Goal: Task Accomplishment & Management: Use online tool/utility

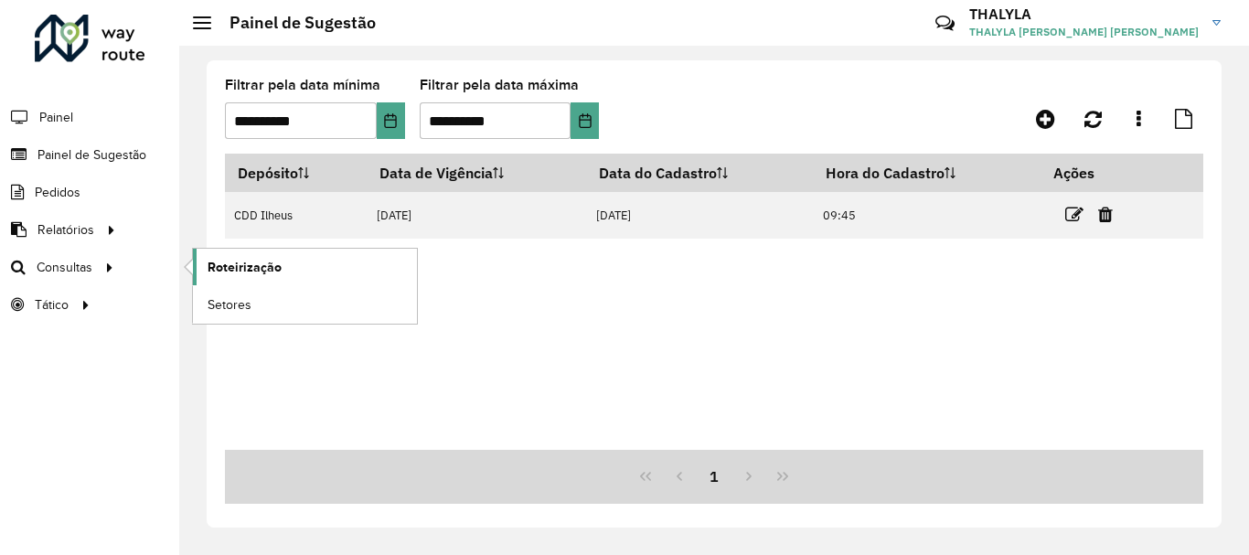
click at [257, 262] on span "Roteirização" at bounding box center [245, 267] width 74 height 19
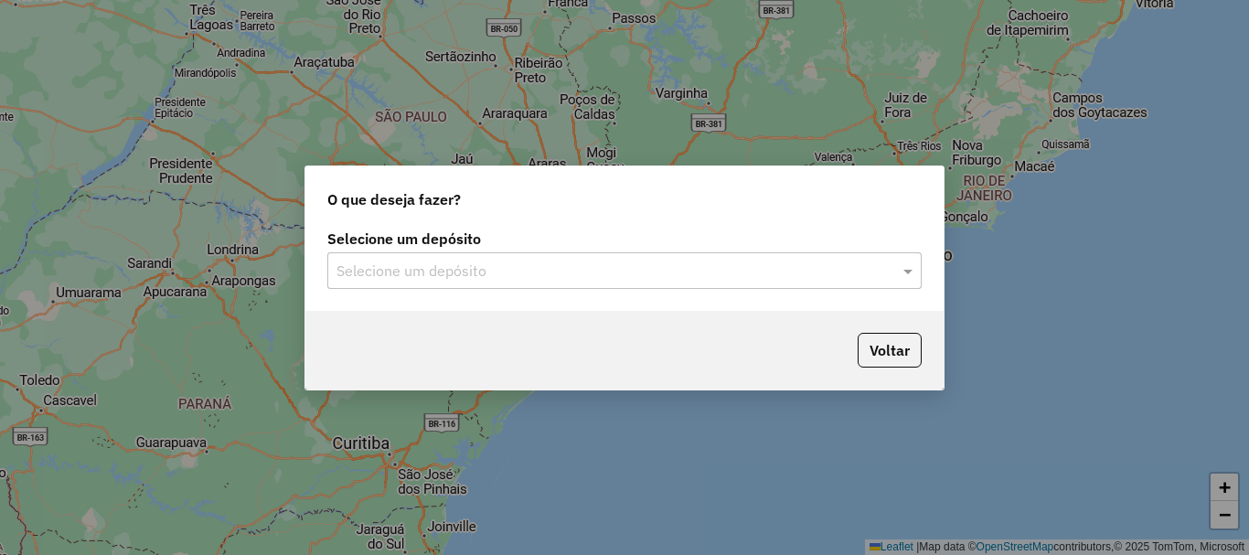
click at [511, 253] on div "Selecione um depósito" at bounding box center [624, 270] width 594 height 37
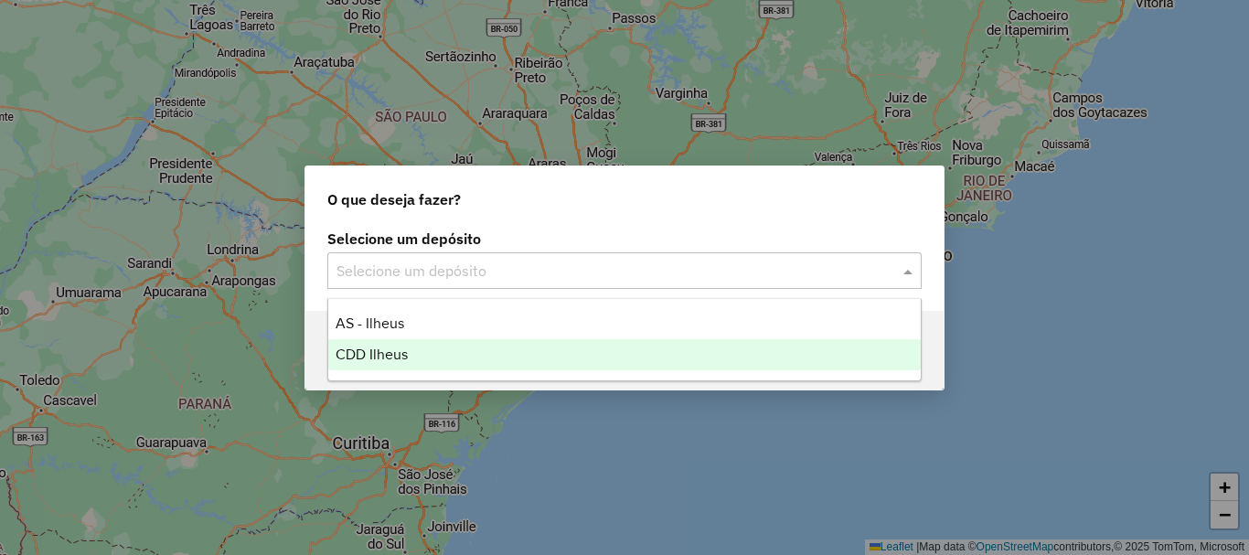
click at [366, 347] on span "CDD Ilheus" at bounding box center [372, 355] width 72 height 16
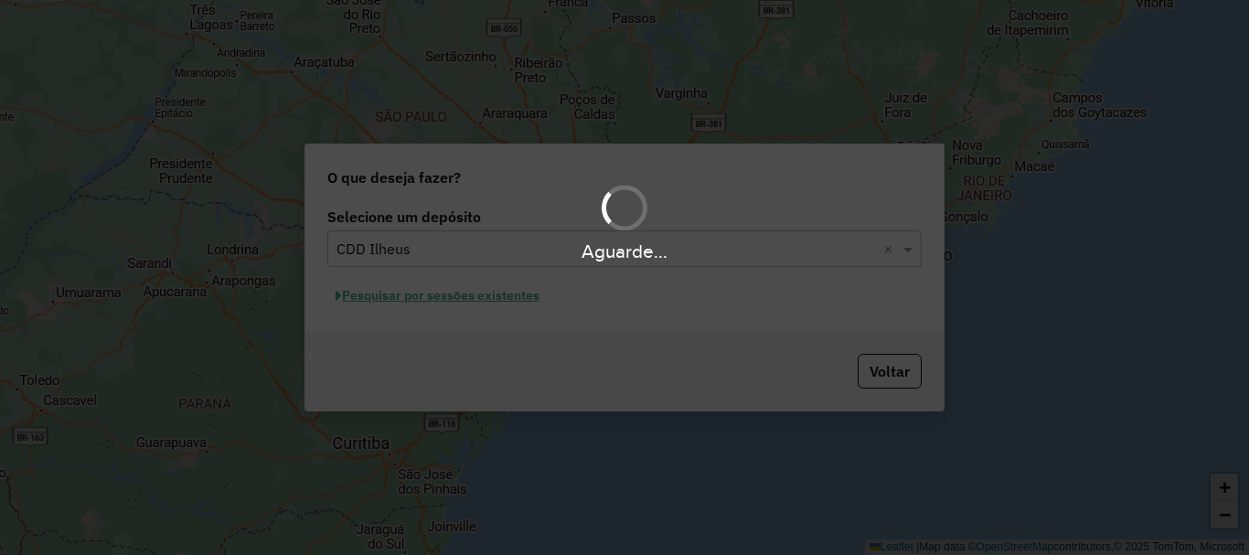
click at [513, 298] on div "Aguarde..." at bounding box center [624, 277] width 1249 height 555
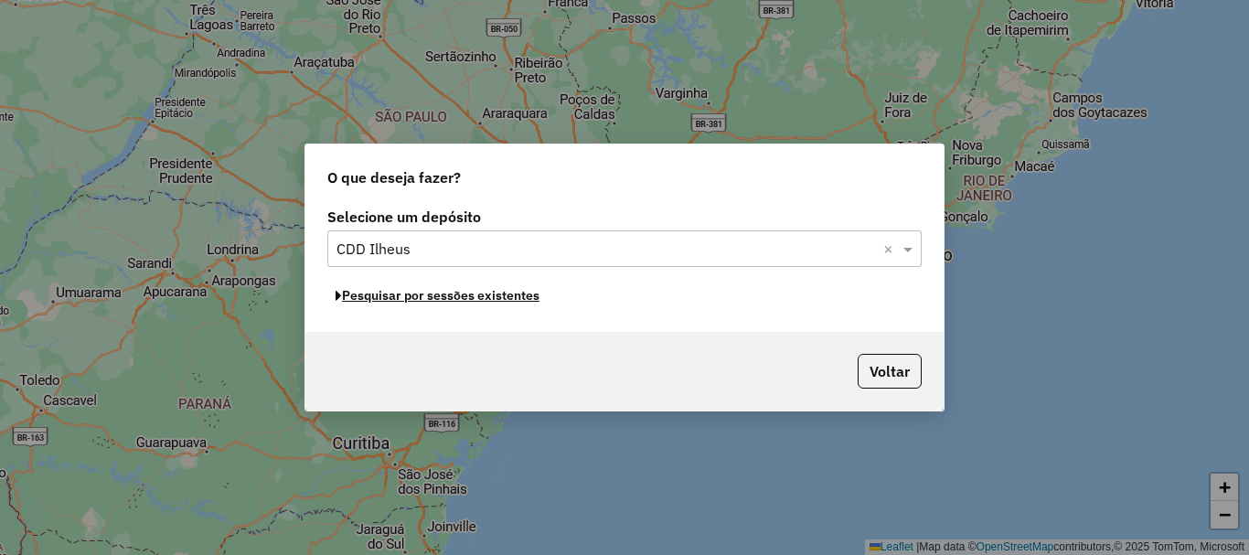
click at [513, 298] on button "Pesquisar por sessões existentes" at bounding box center [437, 296] width 220 height 28
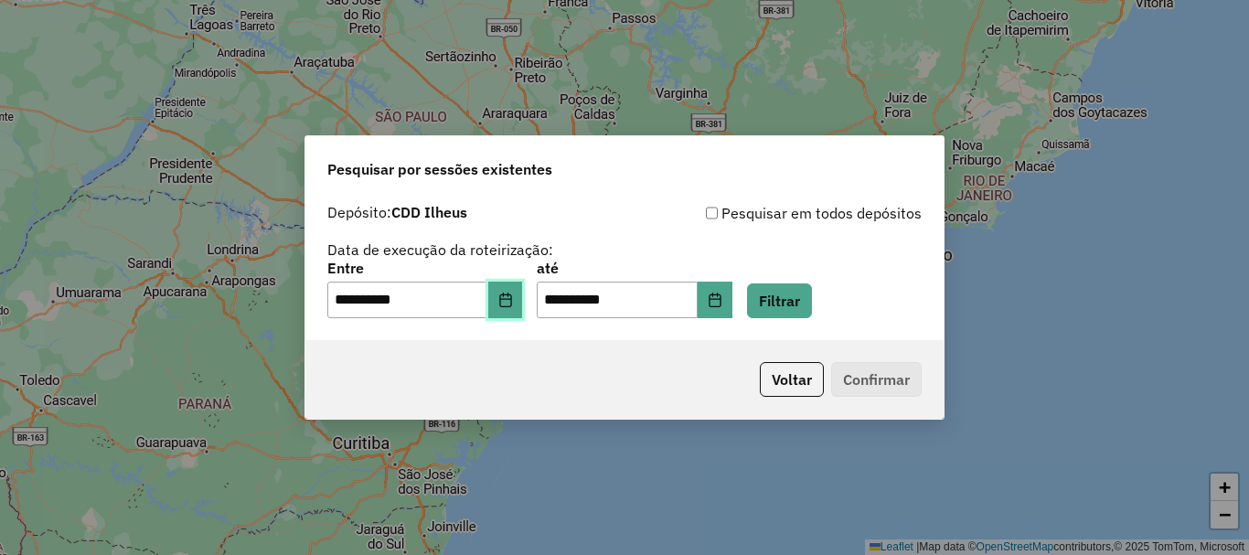
click at [511, 298] on icon "Choose Date" at bounding box center [505, 300] width 12 height 15
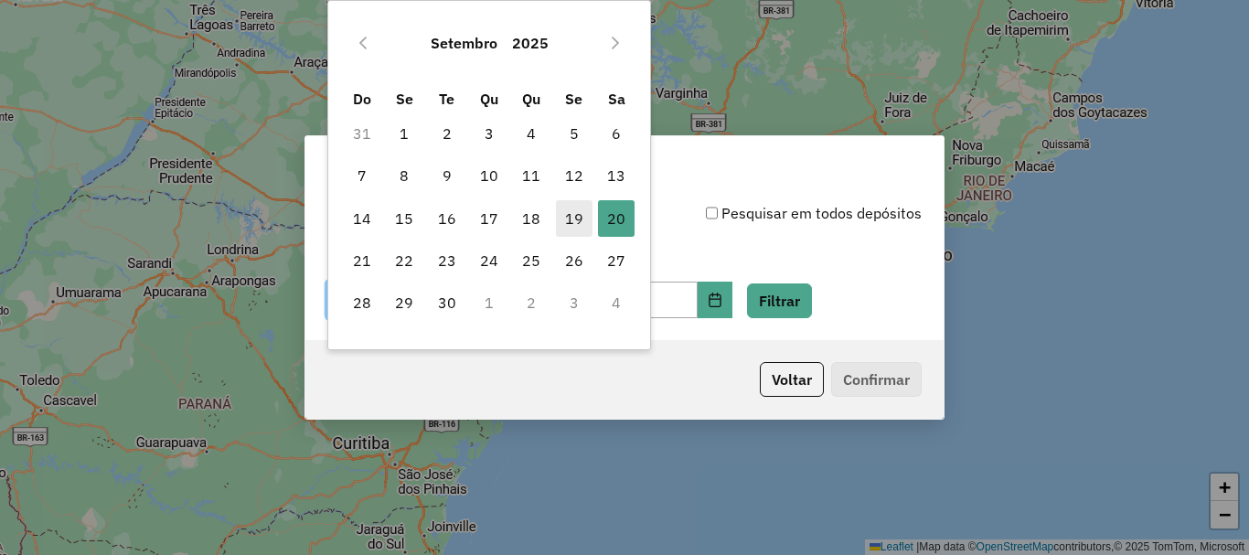
click at [570, 220] on span "19" at bounding box center [574, 218] width 37 height 37
type input "**********"
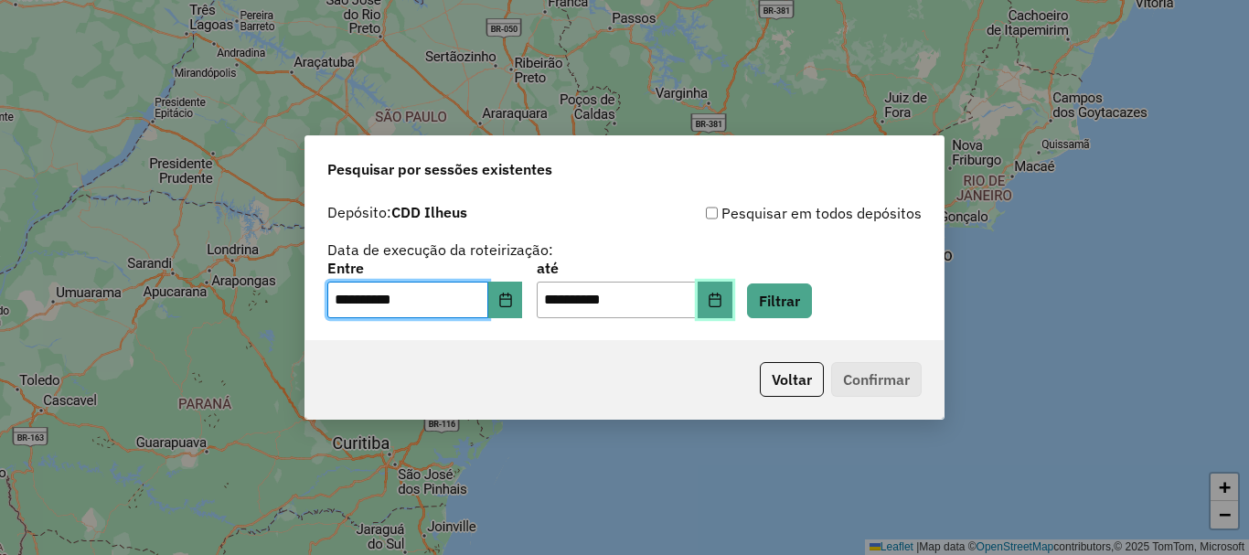
click at [722, 293] on icon "Choose Date" at bounding box center [715, 300] width 15 height 15
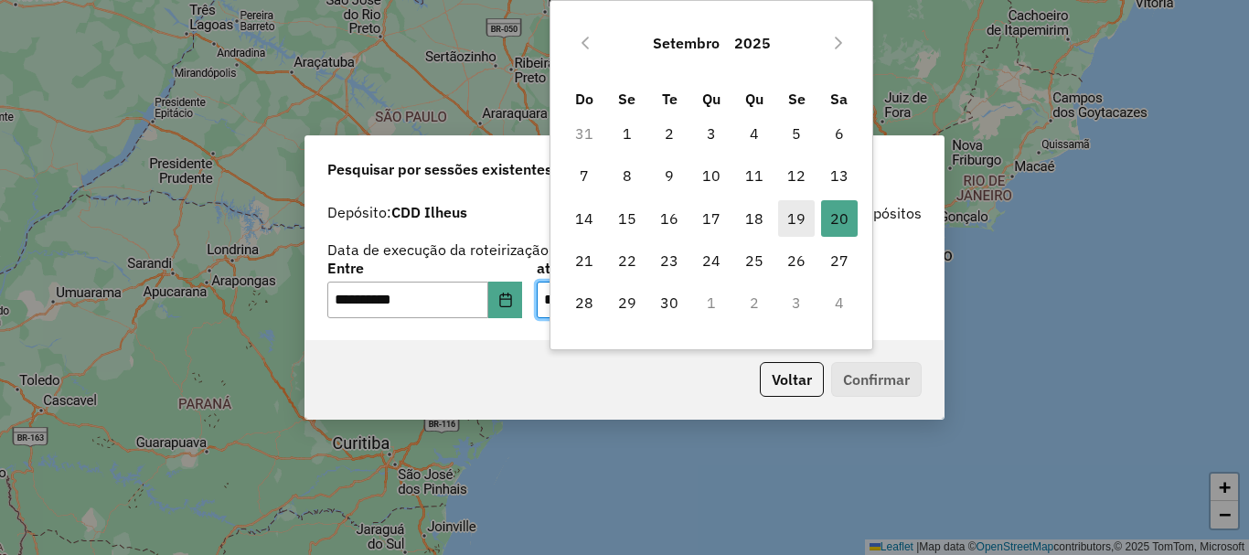
click at [789, 222] on span "19" at bounding box center [796, 218] width 37 height 37
type input "**********"
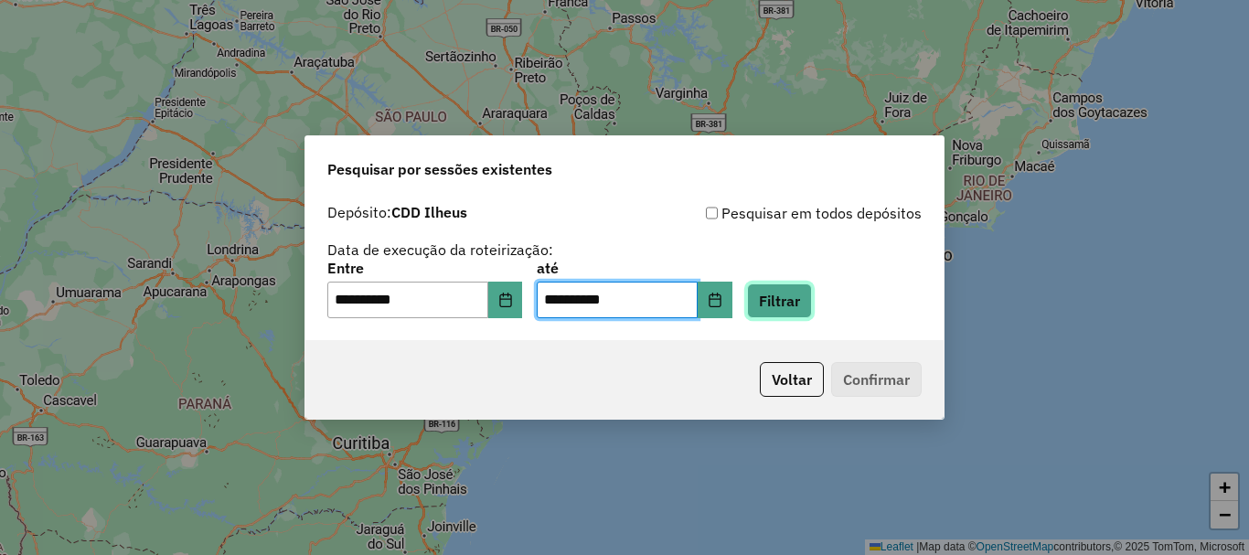
click at [812, 304] on button "Filtrar" at bounding box center [779, 300] width 65 height 35
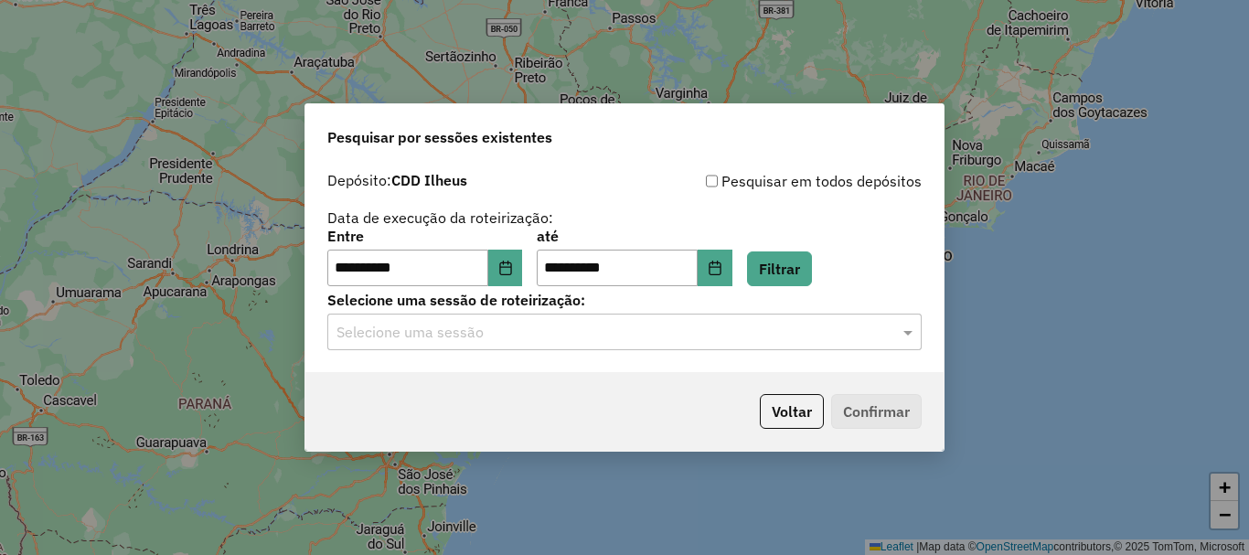
click at [556, 343] on div "Selecione uma sessão" at bounding box center [624, 332] width 594 height 37
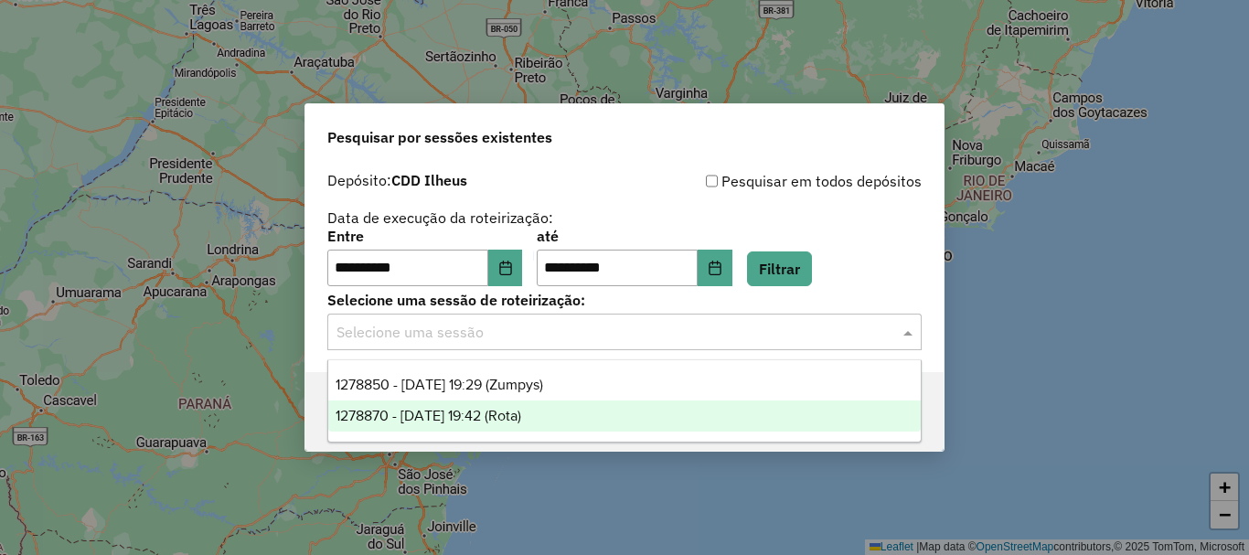
click at [521, 413] on span "1278870 - [DATE] 19:42 (Rota)" at bounding box center [429, 416] width 186 height 16
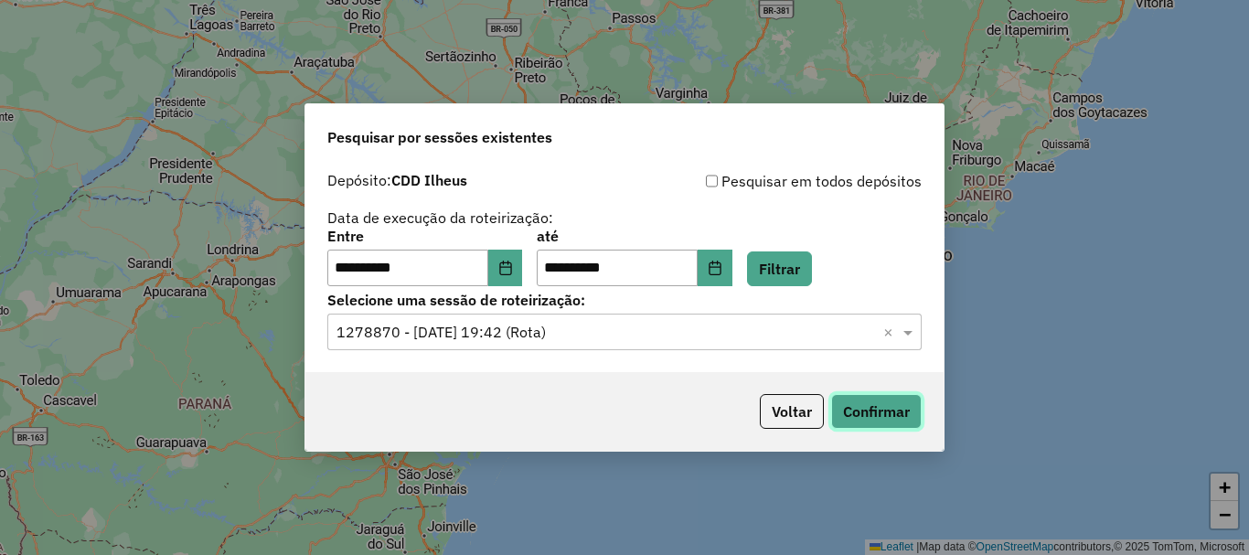
click at [872, 421] on button "Confirmar" at bounding box center [876, 411] width 91 height 35
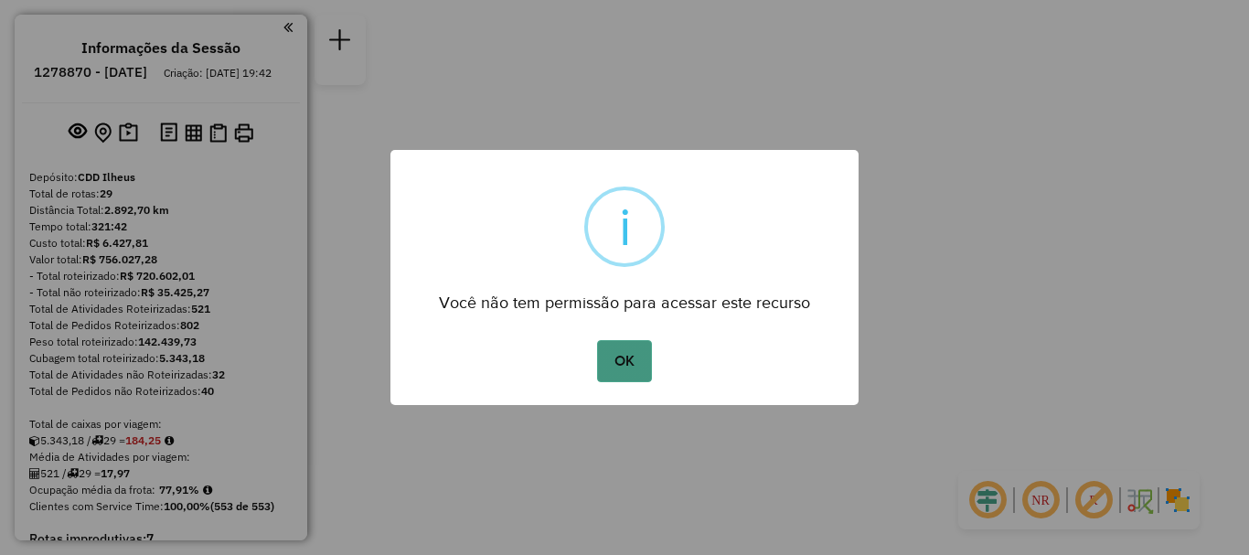
click at [637, 357] on button "OK" at bounding box center [624, 361] width 54 height 42
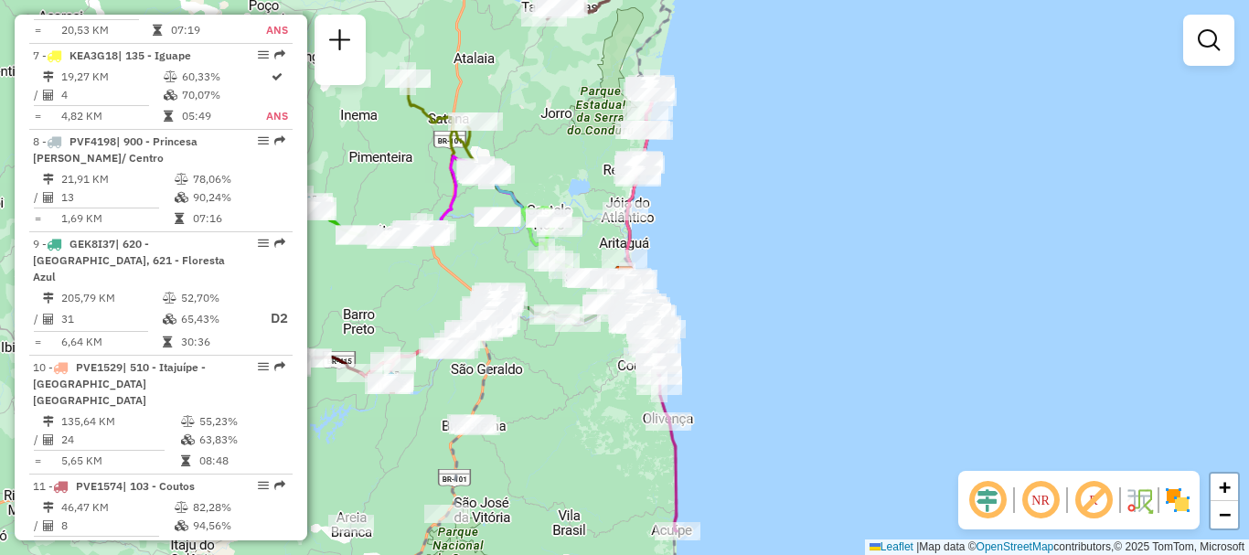
scroll to position [1463, 0]
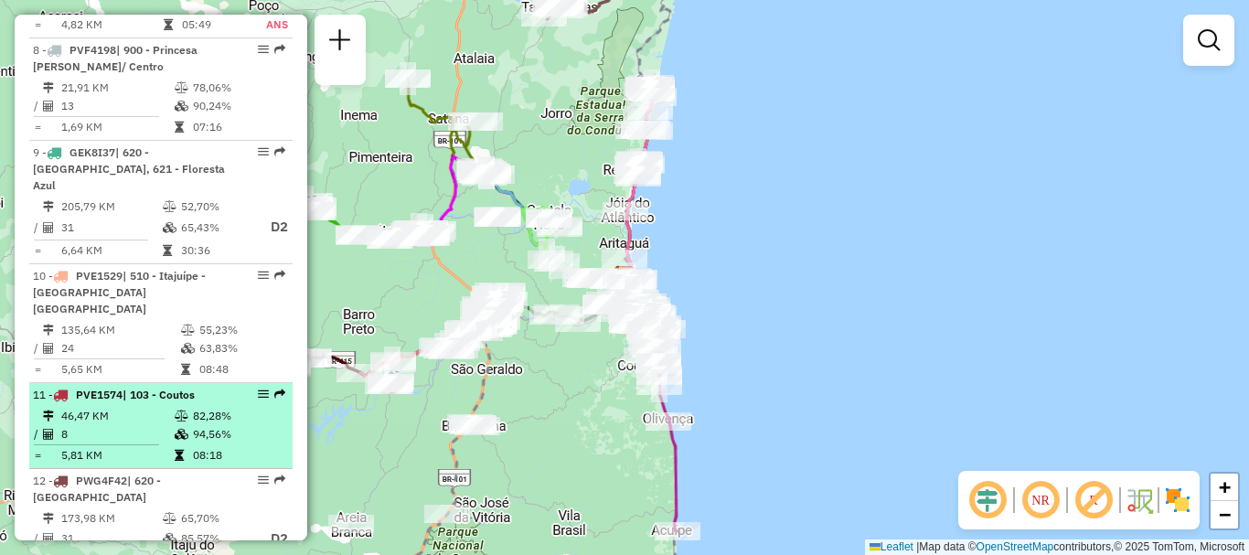
click at [158, 388] on span "| 103 - Coutos" at bounding box center [159, 395] width 72 height 14
select select "**********"
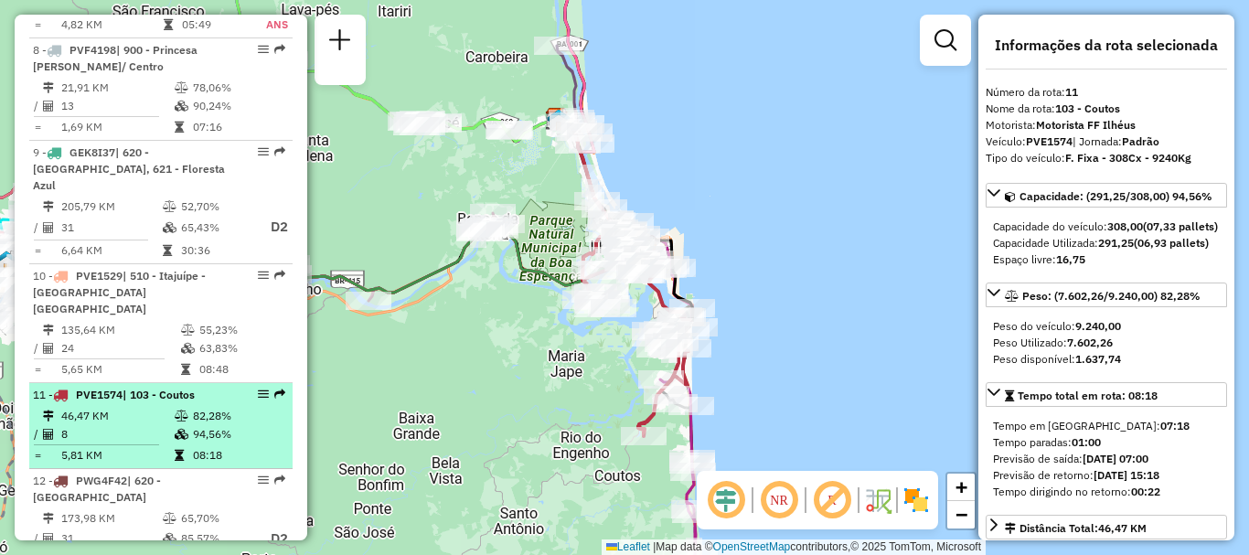
drag, startPoint x: 270, startPoint y: 346, endPoint x: 261, endPoint y: 350, distance: 10.2
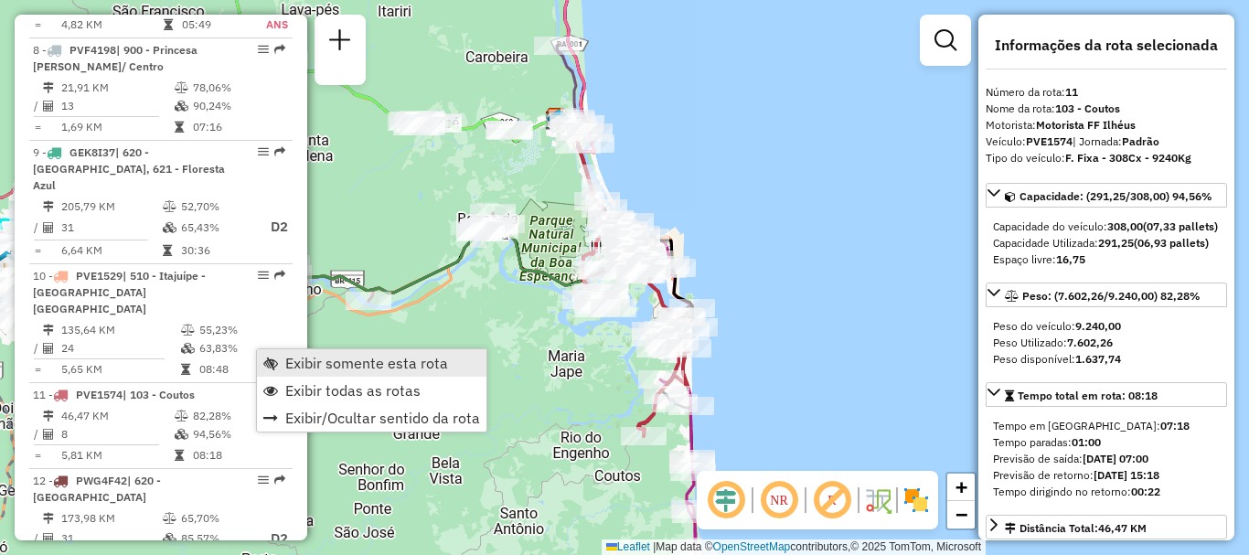
click at [324, 357] on span "Exibir somente esta rota" at bounding box center [366, 363] width 163 height 15
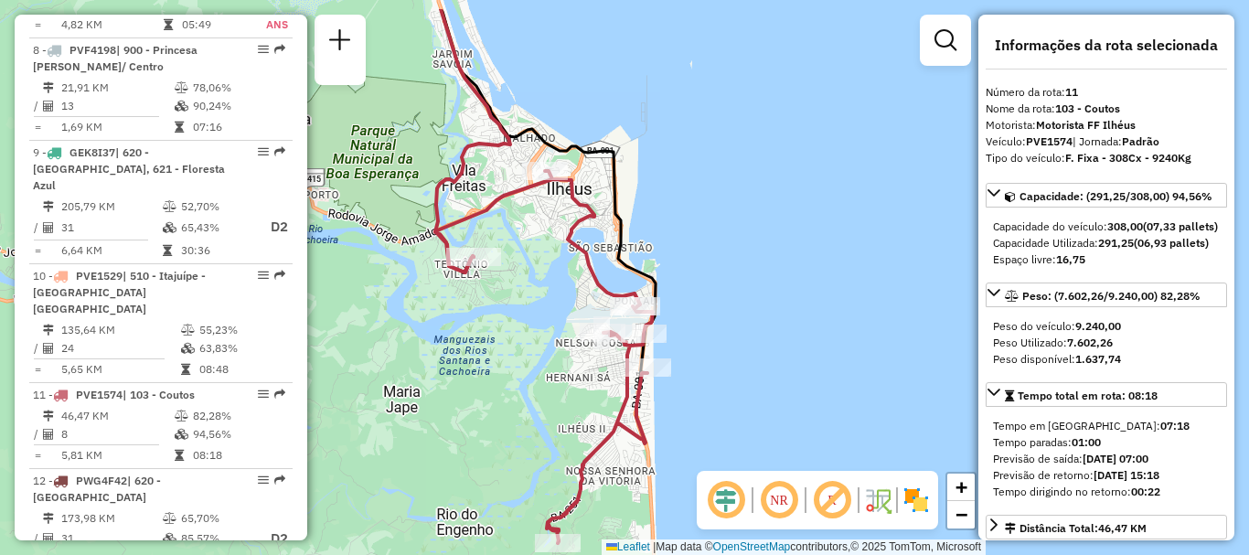
drag, startPoint x: 697, startPoint y: 334, endPoint x: 785, endPoint y: 399, distance: 109.2
click at [785, 399] on div "Janela de atendimento Grade de atendimento Capacidade Transportadoras Veículos …" at bounding box center [624, 277] width 1249 height 555
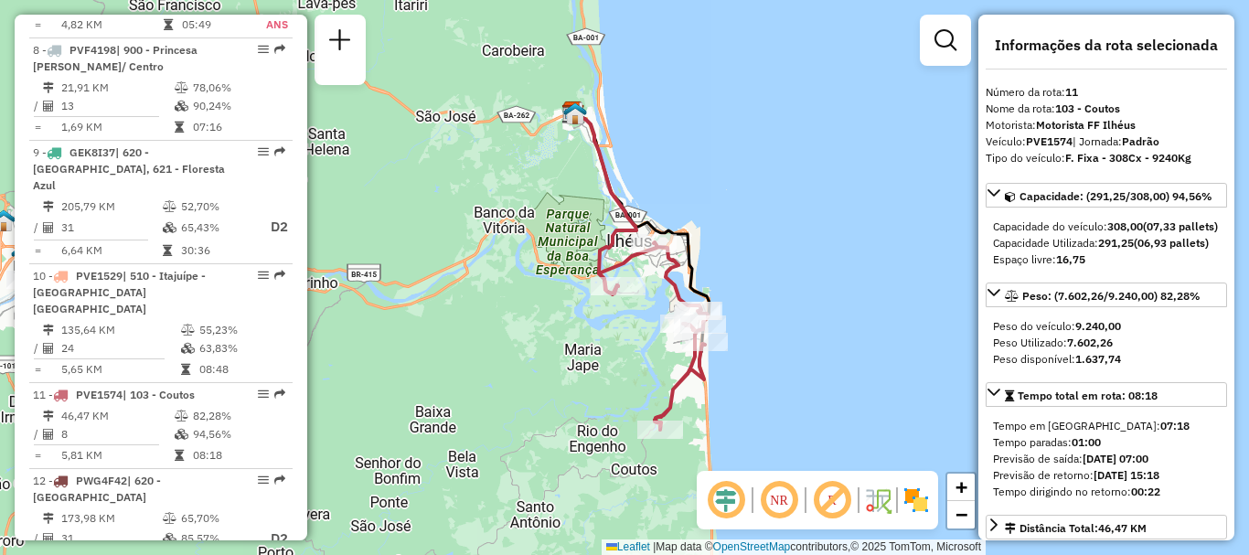
drag, startPoint x: 860, startPoint y: 236, endPoint x: 799, endPoint y: 254, distance: 63.1
click at [799, 254] on div "Janela de atendimento Grade de atendimento Capacidade Transportadoras Veículos …" at bounding box center [624, 277] width 1249 height 555
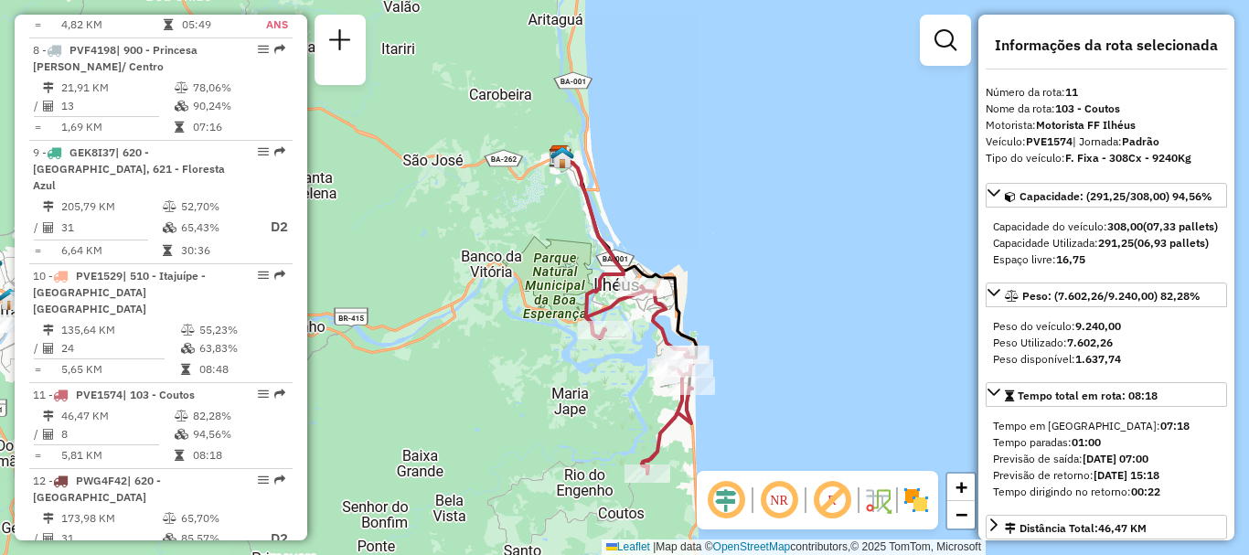
drag, startPoint x: 855, startPoint y: 263, endPoint x: 888, endPoint y: 294, distance: 44.7
click at [843, 309] on div "Janela de atendimento Grade de atendimento Capacidade Transportadoras Veículos …" at bounding box center [624, 277] width 1249 height 555
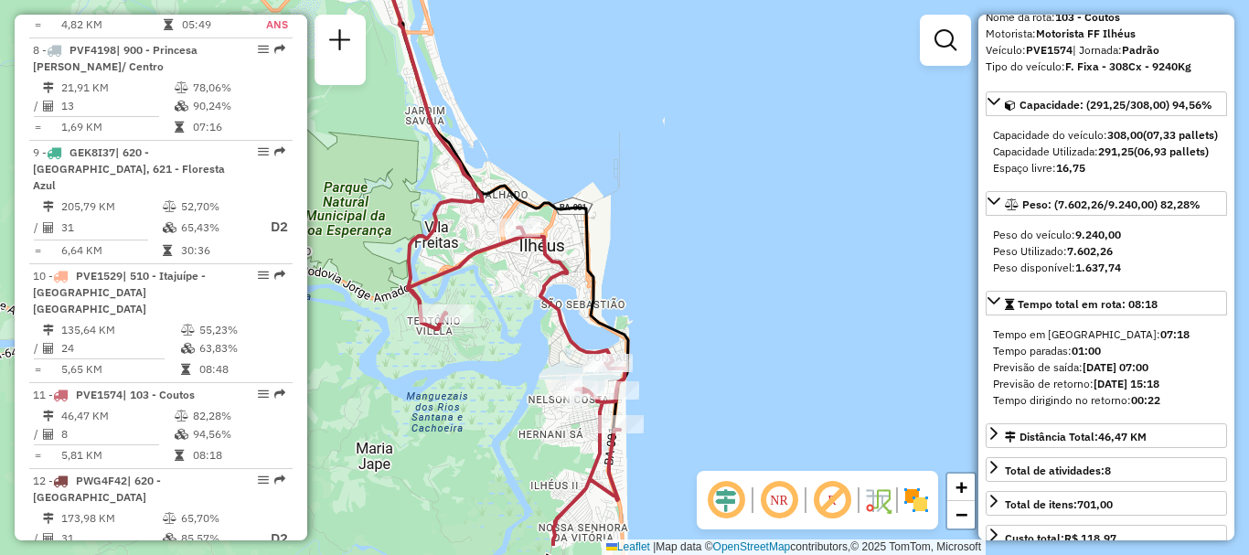
drag, startPoint x: 834, startPoint y: 312, endPoint x: 973, endPoint y: 239, distance: 157.1
click at [959, 241] on div "Janela de atendimento Grade de atendimento Capacidade Transportadoras Veículos …" at bounding box center [624, 277] width 1249 height 555
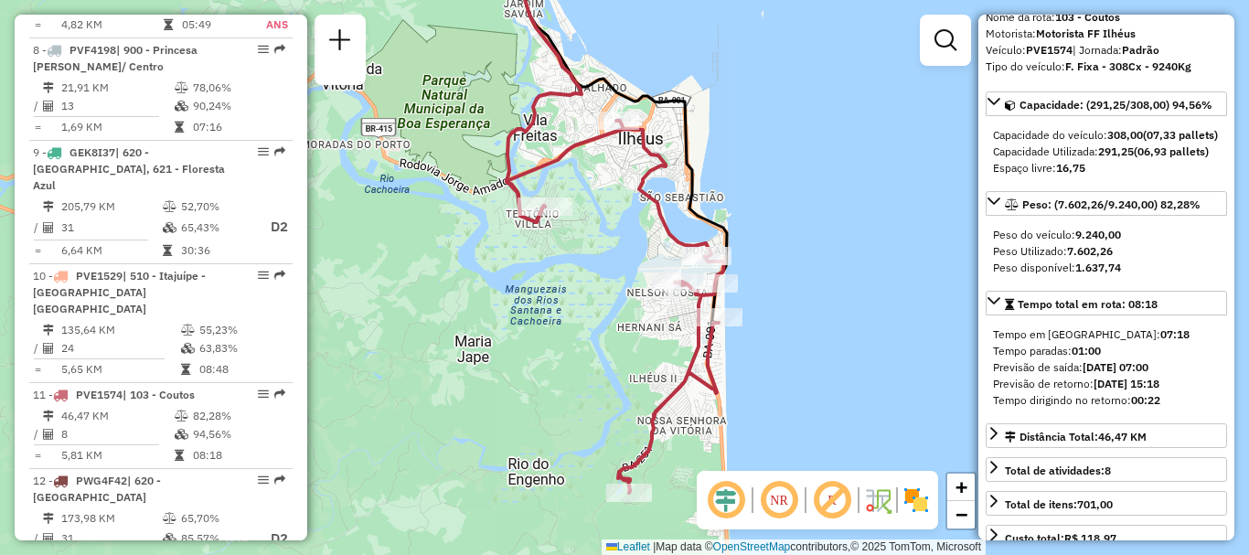
drag, startPoint x: 827, startPoint y: 314, endPoint x: 869, endPoint y: 223, distance: 99.8
click at [869, 223] on div "Janela de atendimento Grade de atendimento Capacidade Transportadoras Veículos …" at bounding box center [624, 277] width 1249 height 555
